Goal: Find specific page/section: Find specific page/section

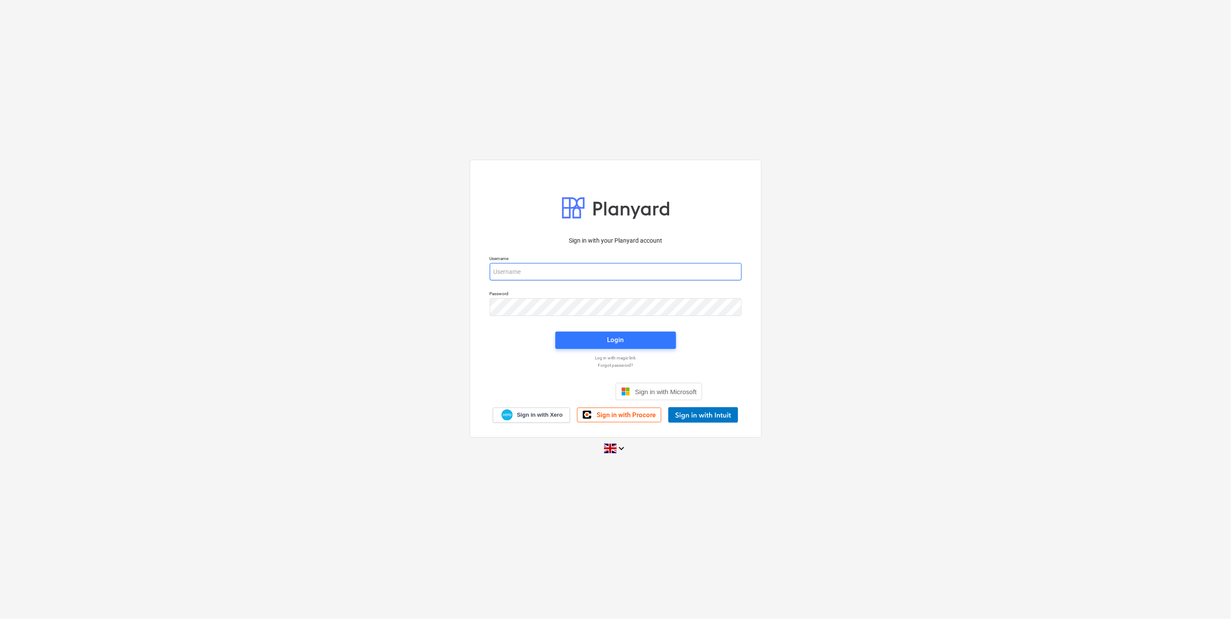
click at [535, 271] on input "email" at bounding box center [616, 271] width 252 height 17
type input "[EMAIL_ADDRESS][DOMAIN_NAME]"
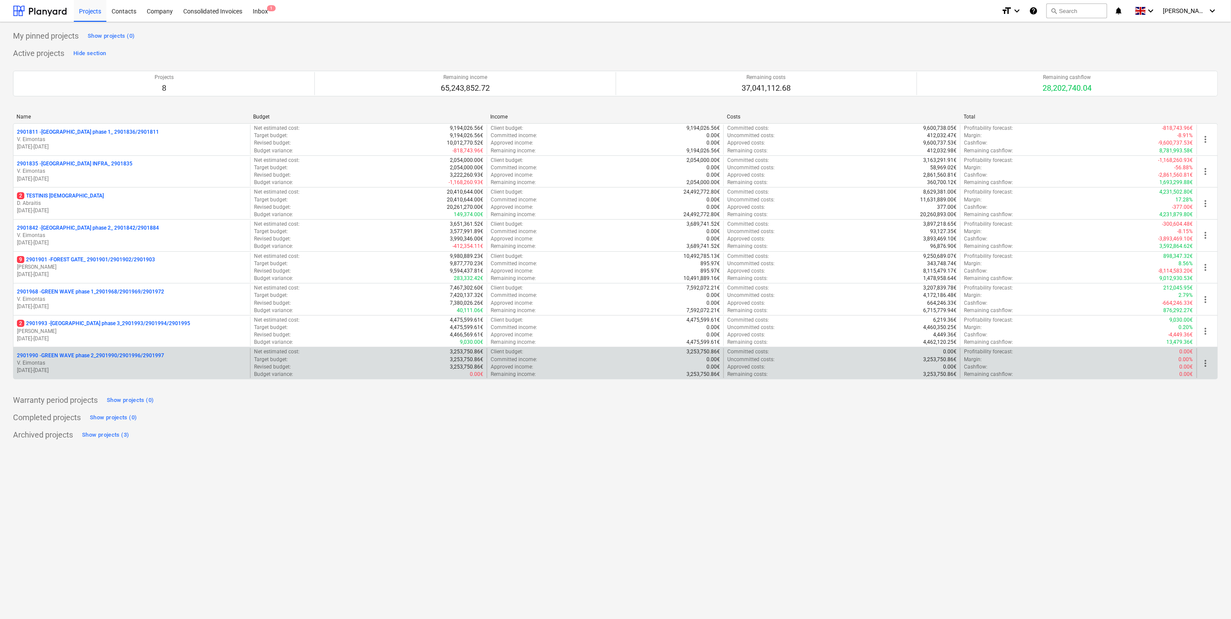
click at [97, 359] on p "2901990 - GREEN WAVE phase 2_2901990/2901996/2901997" at bounding box center [90, 355] width 147 height 7
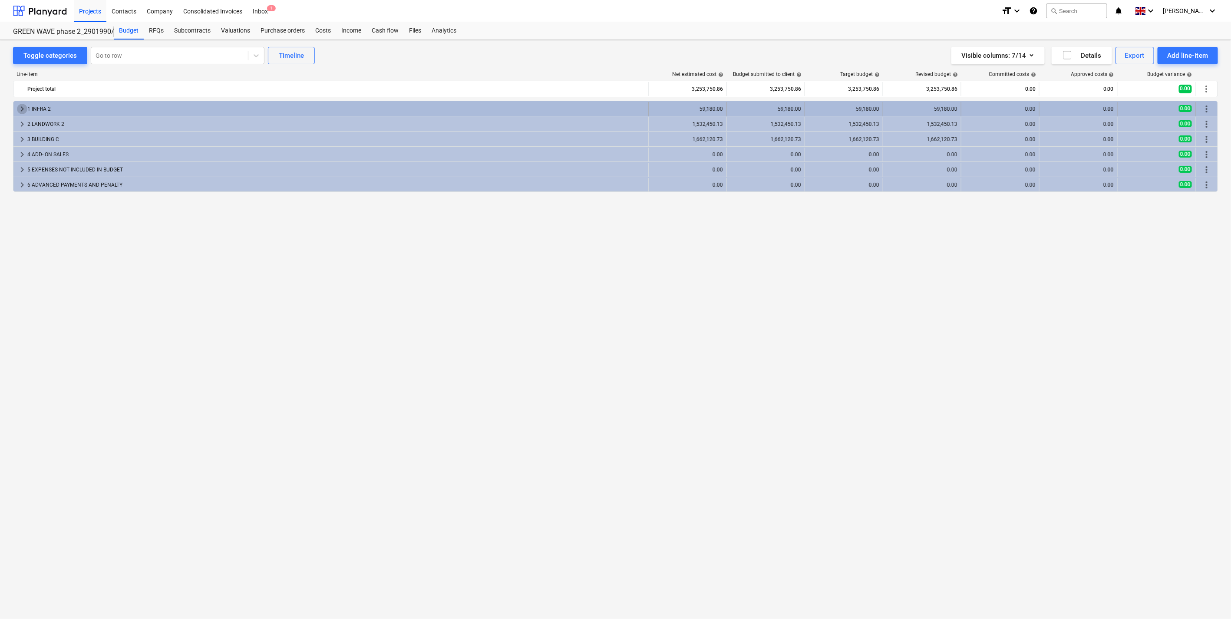
click at [20, 111] on span "keyboard_arrow_right" at bounding box center [22, 109] width 10 height 10
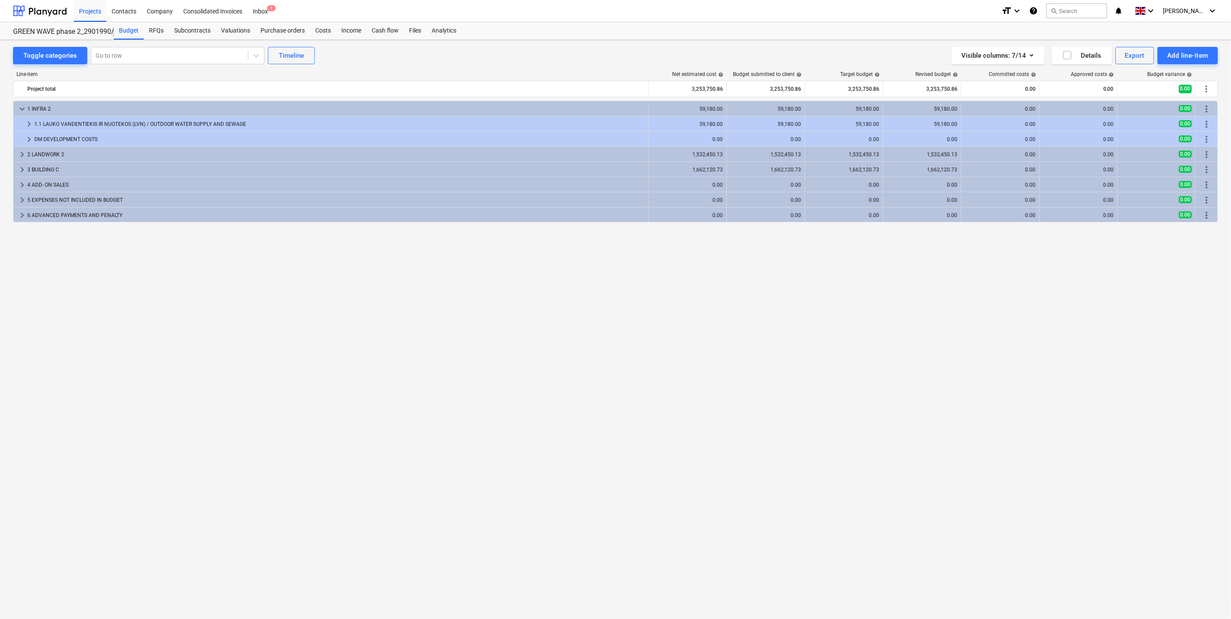
click at [20, 111] on span "keyboard_arrow_down" at bounding box center [22, 109] width 10 height 10
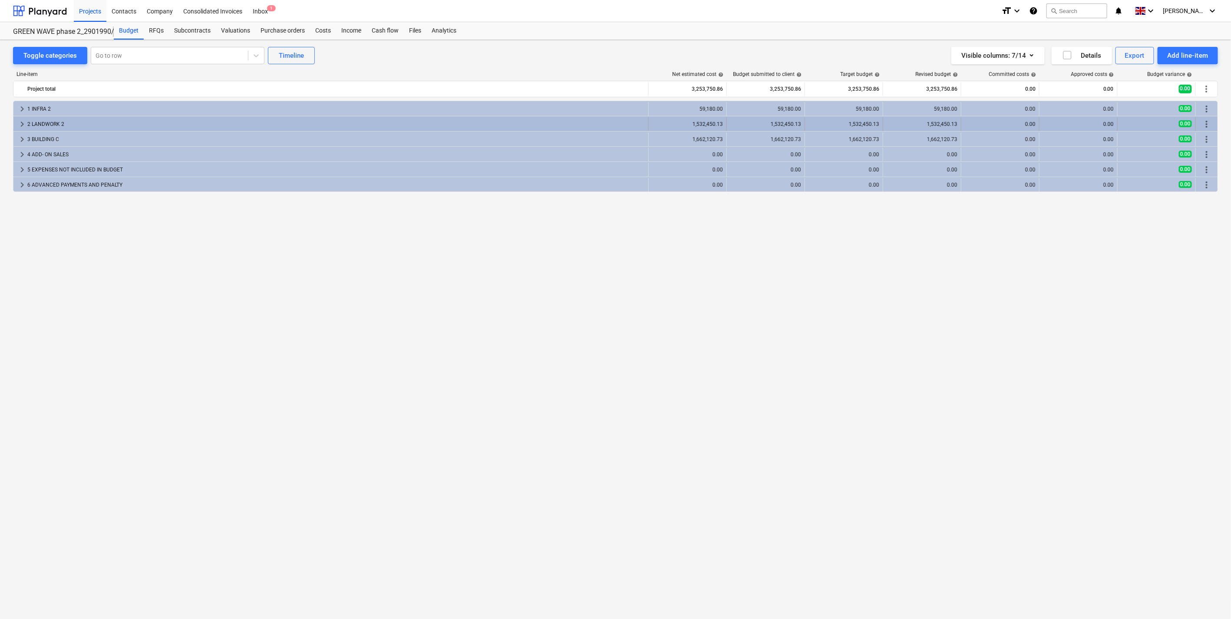
click at [19, 127] on span "keyboard_arrow_right" at bounding box center [22, 124] width 10 height 10
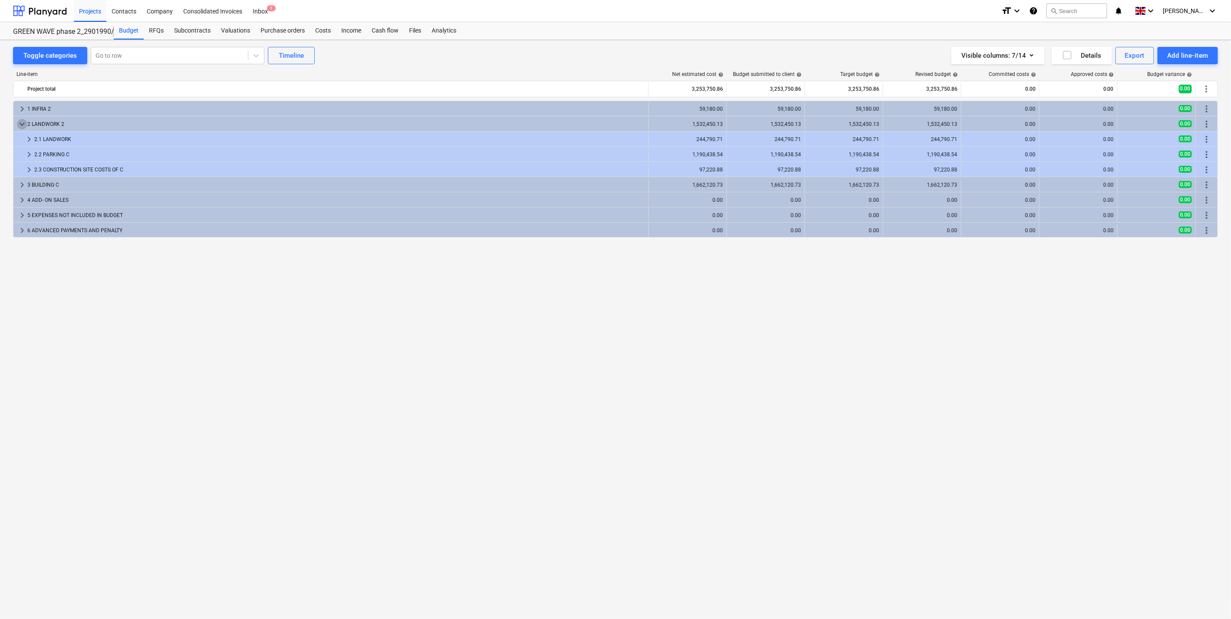
click at [19, 127] on span "keyboard_arrow_down" at bounding box center [22, 124] width 10 height 10
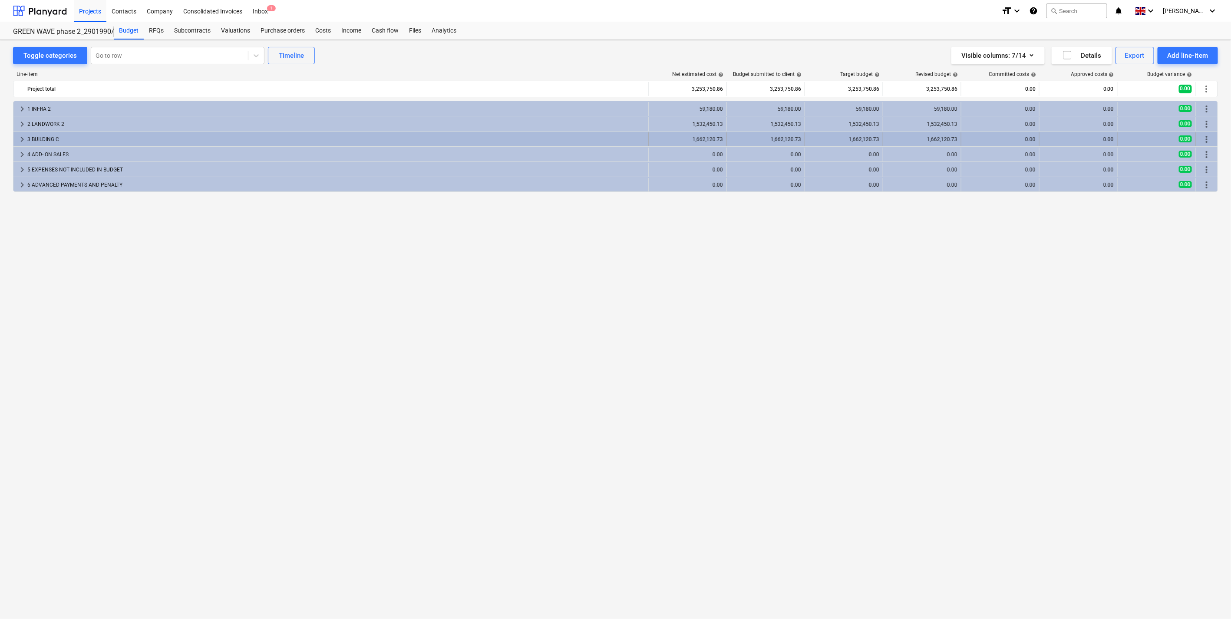
click at [17, 142] on span "keyboard_arrow_right" at bounding box center [22, 139] width 10 height 10
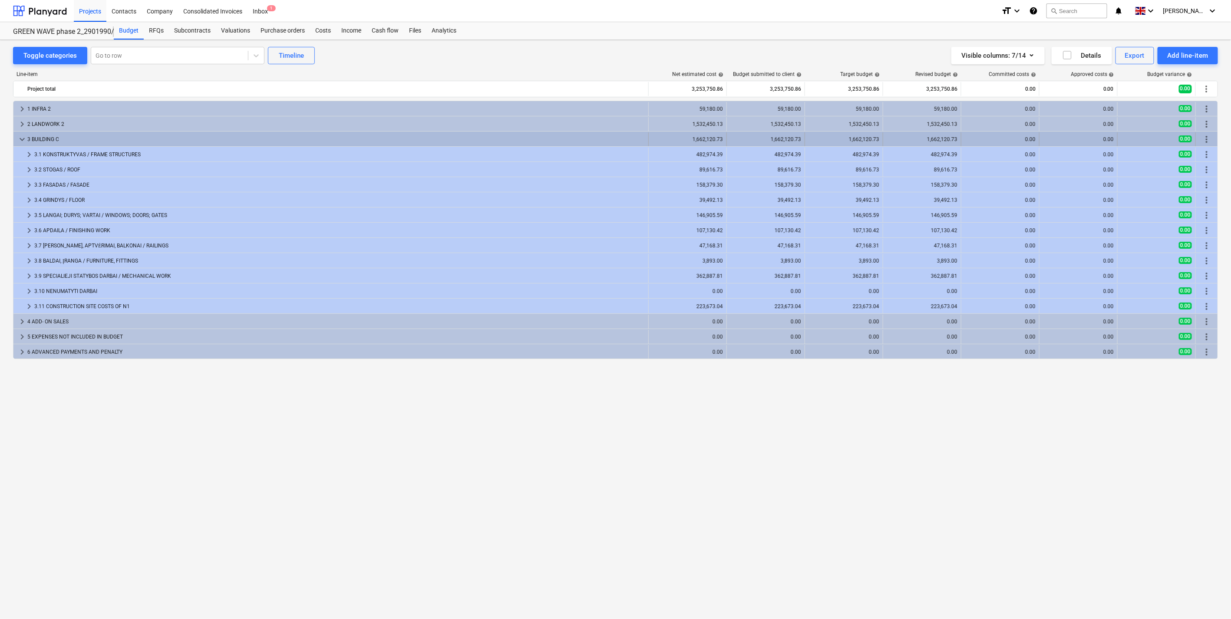
click at [20, 141] on span "keyboard_arrow_down" at bounding box center [22, 139] width 10 height 10
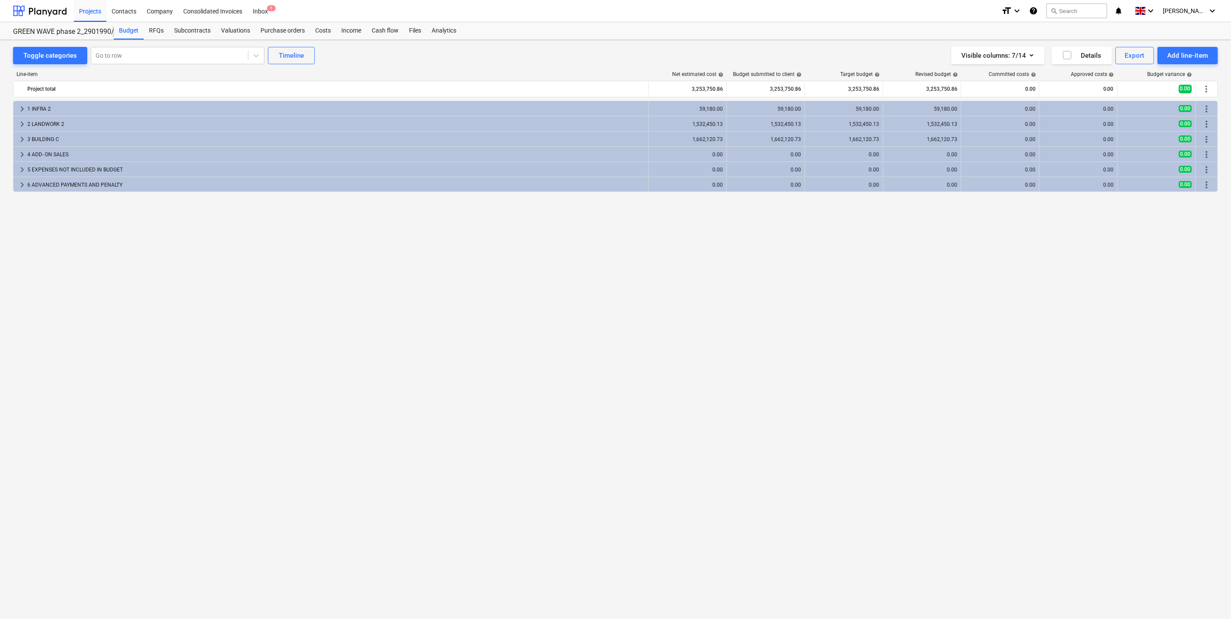
click at [20, 141] on span "keyboard_arrow_right" at bounding box center [22, 139] width 10 height 10
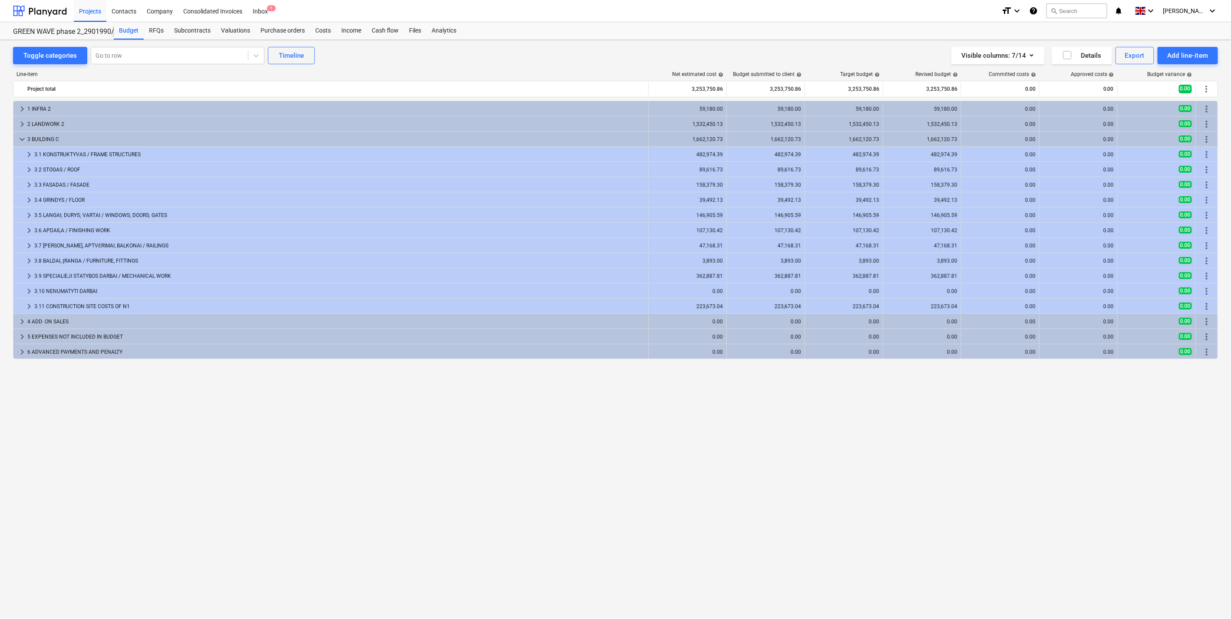
click at [20, 141] on span "keyboard_arrow_down" at bounding box center [22, 139] width 10 height 10
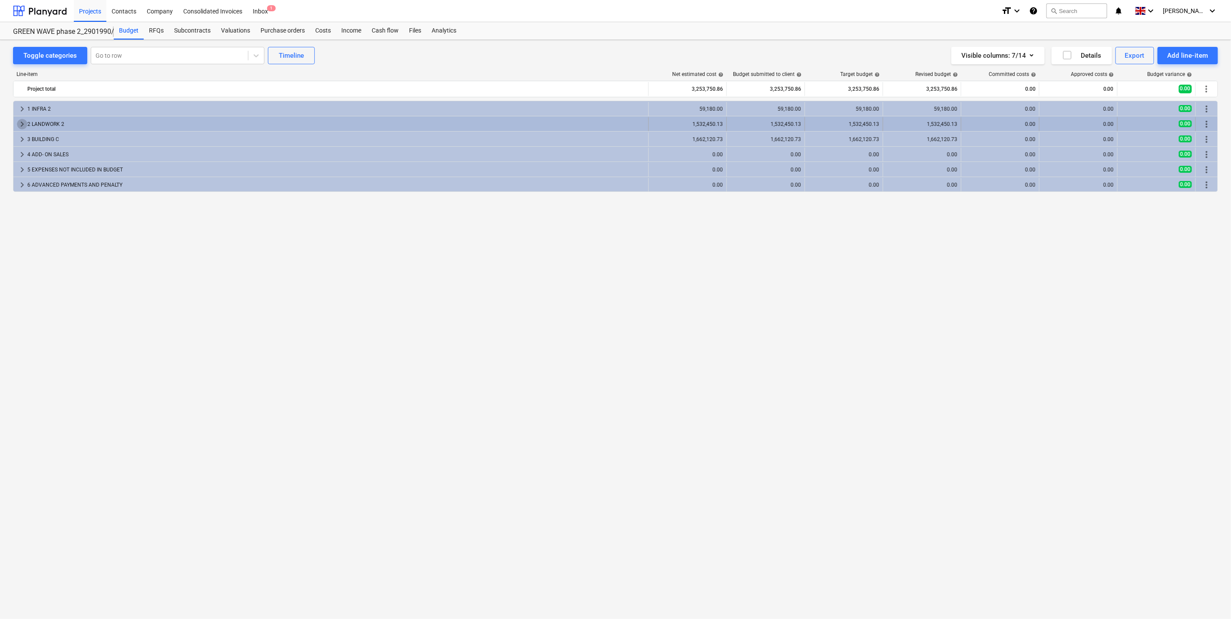
click at [21, 127] on span "keyboard_arrow_right" at bounding box center [22, 124] width 10 height 10
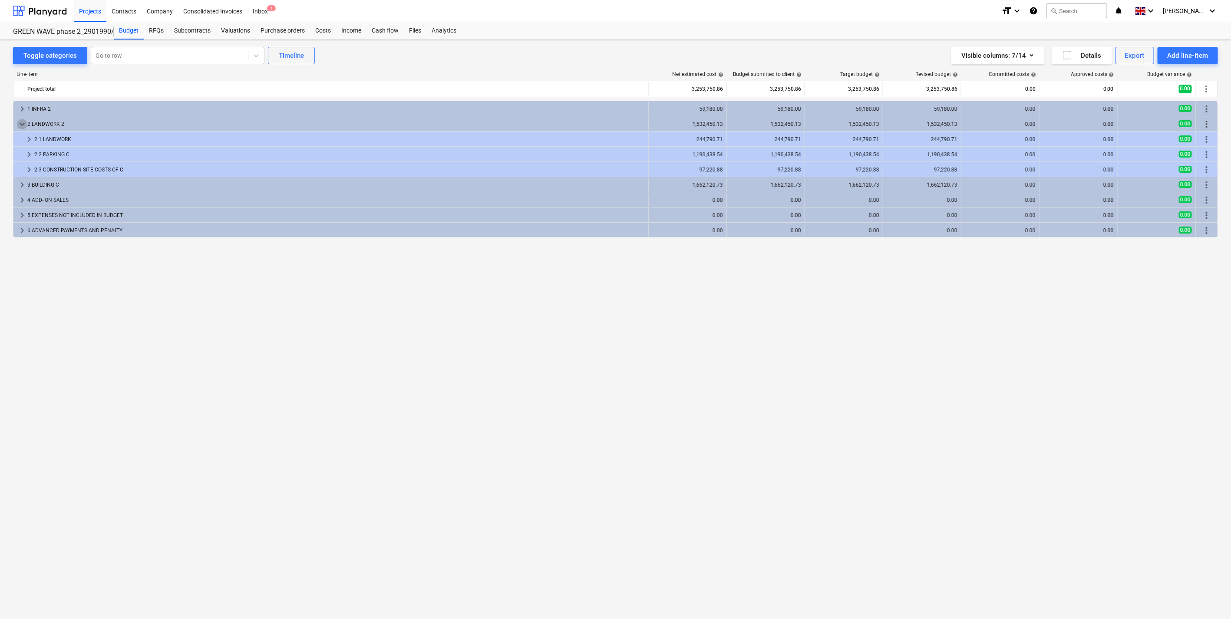
click at [21, 127] on span "keyboard_arrow_down" at bounding box center [22, 124] width 10 height 10
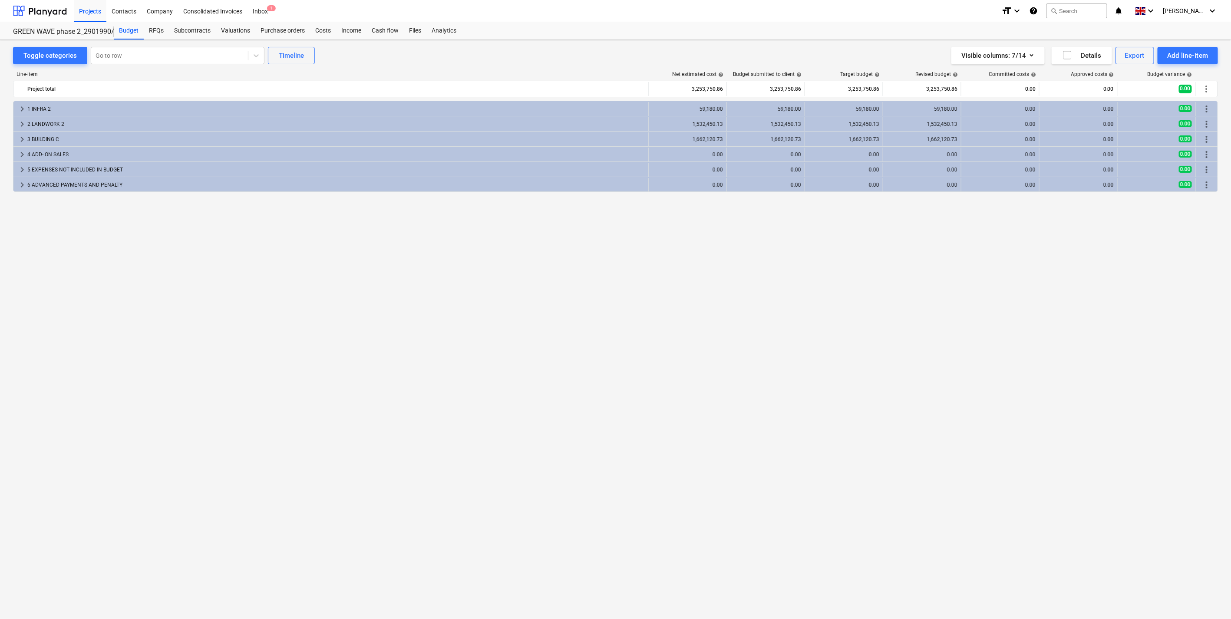
click at [24, 106] on span "keyboard_arrow_right" at bounding box center [22, 109] width 10 height 10
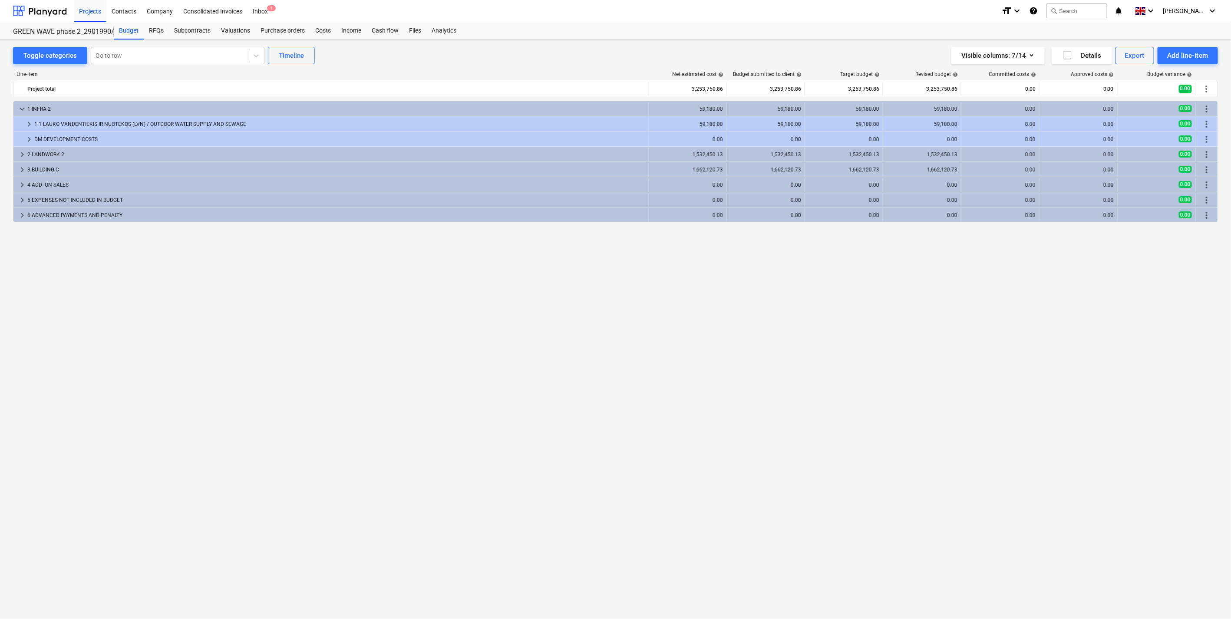
click at [24, 106] on span "keyboard_arrow_down" at bounding box center [22, 109] width 10 height 10
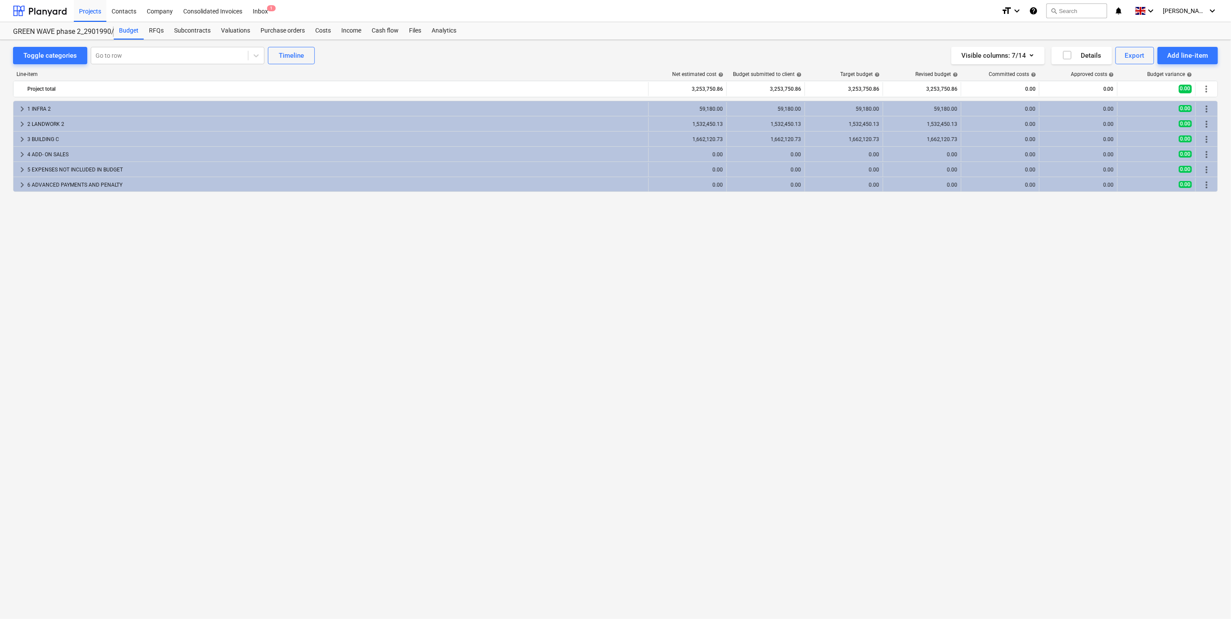
click at [155, 224] on div "keyboard_arrow_right 1 INFRA 2 59,180.00 59,180.00 59,180.00 59,180.00 0.00 0.0…" at bounding box center [615, 342] width 1205 height 482
drag, startPoint x: 595, startPoint y: 247, endPoint x: 576, endPoint y: 244, distance: 19.5
click at [595, 247] on div "keyboard_arrow_right 1 INFRA 2 59,180.00 59,180.00 59,180.00 59,180.00 0.00 0.0…" at bounding box center [615, 342] width 1205 height 482
click at [715, 223] on div "keyboard_arrow_right 1 INFRA 2 59,180.00 59,180.00 59,180.00 59,180.00 0.00 0.0…" at bounding box center [615, 342] width 1205 height 482
click at [22, 123] on span "keyboard_arrow_right" at bounding box center [22, 124] width 10 height 10
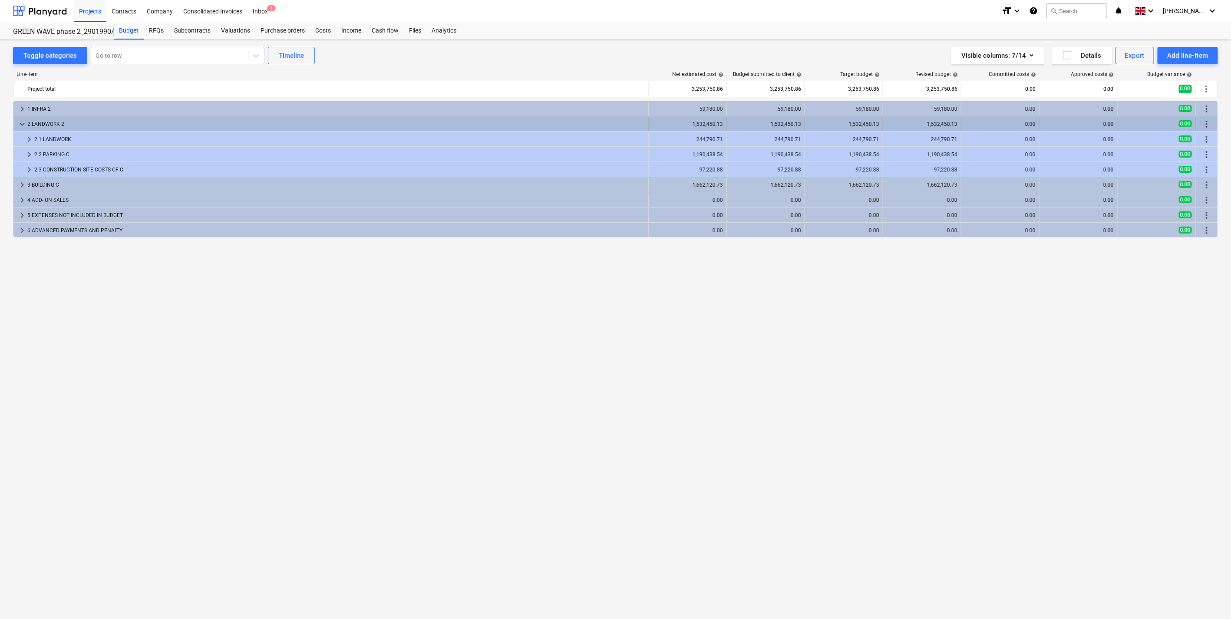
click at [21, 123] on span "keyboard_arrow_down" at bounding box center [22, 124] width 10 height 10
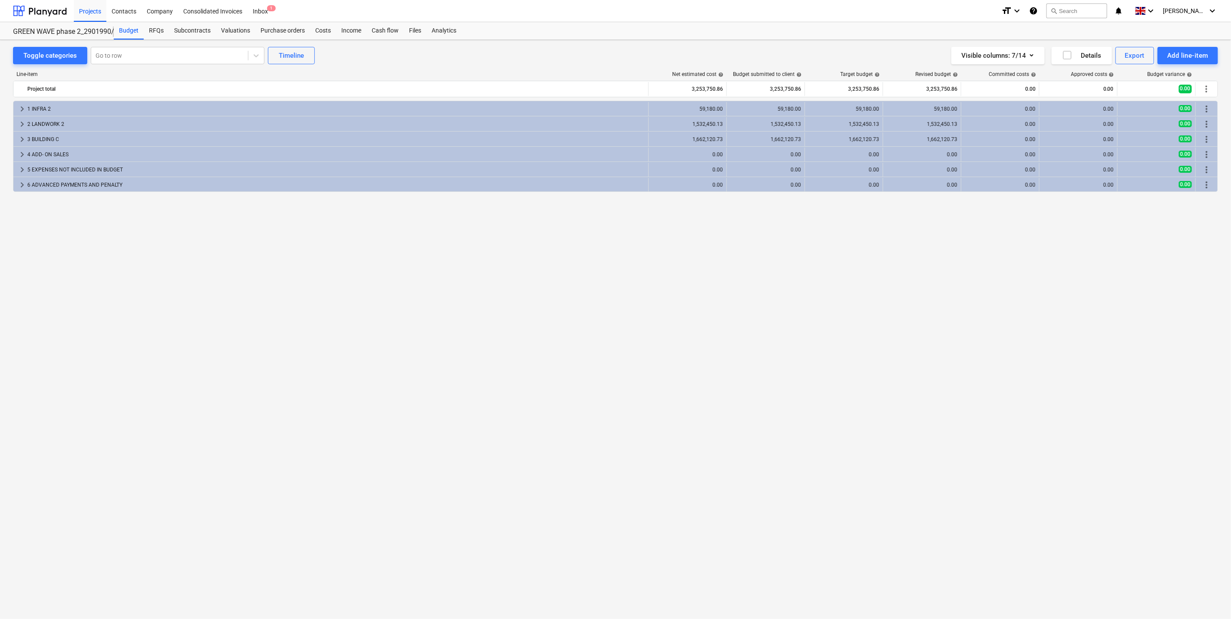
click at [223, 319] on div "keyboard_arrow_right 1 INFRA 2 59,180.00 59,180.00 59,180.00 59,180.00 0.00 0.0…" at bounding box center [615, 342] width 1205 height 482
drag, startPoint x: 683, startPoint y: 213, endPoint x: 693, endPoint y: 200, distance: 16.1
click at [683, 212] on div "keyboard_arrow_right 1 INFRA 2 59,180.00 59,180.00 59,180.00 59,180.00 0.00 0.0…" at bounding box center [615, 342] width 1205 height 482
